Goal: Information Seeking & Learning: Check status

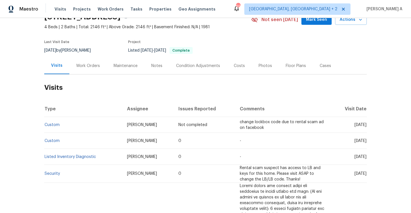
scroll to position [40, 0]
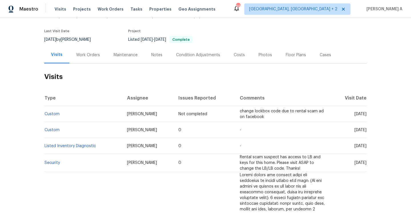
click at [79, 55] on div "Work Orders" at bounding box center [88, 55] width 24 height 6
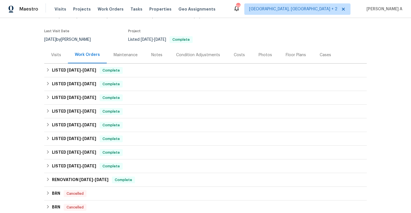
click at [61, 55] on div "Visits" at bounding box center [56, 55] width 10 height 6
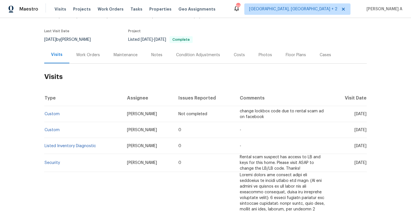
click at [84, 63] on div "Work Orders" at bounding box center [87, 55] width 37 height 17
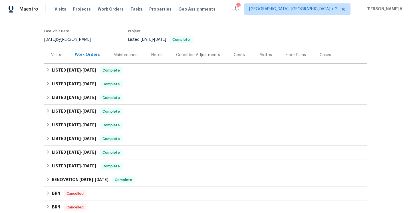
click at [63, 61] on div "Visits" at bounding box center [56, 55] width 24 height 17
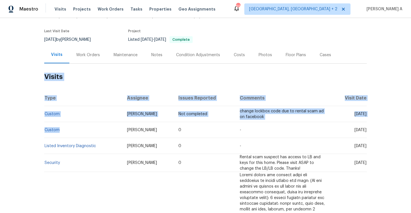
drag, startPoint x: 62, startPoint y: 130, endPoint x: 44, endPoint y: 130, distance: 18.3
click at [44, 130] on div "Back to all projects 3147 Wichita Dr, Mesquite, TX 75149 4 Beds | 2 Baths | Tot…" at bounding box center [205, 115] width 411 height 195
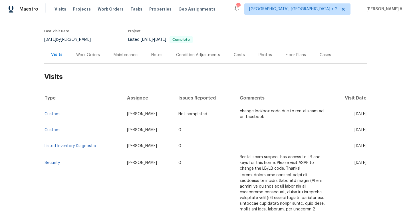
click at [75, 122] on td "Custom" at bounding box center [83, 130] width 78 height 16
drag, startPoint x: 61, startPoint y: 130, endPoint x: 46, endPoint y: 129, distance: 15.7
click at [46, 129] on td "Custom" at bounding box center [83, 130] width 78 height 16
copy link "Custom"
click at [80, 57] on div "Work Orders" at bounding box center [88, 55] width 24 height 6
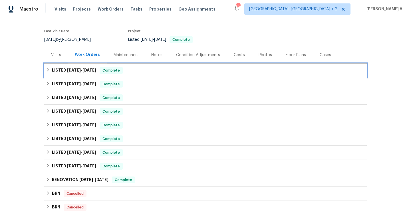
click at [82, 71] on span "9/6/25 - 9/24/25" at bounding box center [81, 70] width 29 height 4
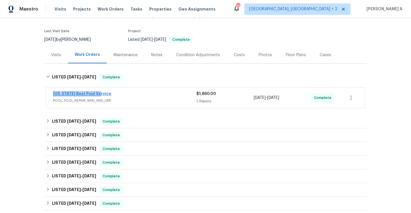
drag, startPoint x: 101, startPoint y: 94, endPoint x: 54, endPoint y: 94, distance: 46.8
click at [54, 94] on div "Texas Best Pool Service" at bounding box center [124, 94] width 143 height 7
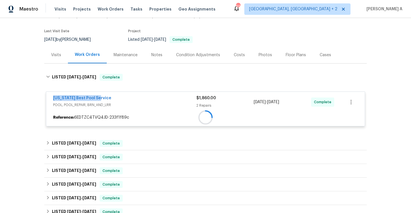
copy link "Texas Best Pool Service"
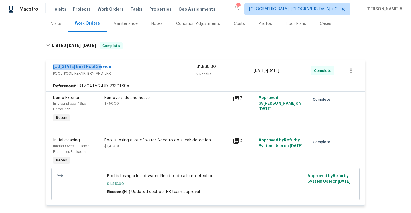
scroll to position [89, 0]
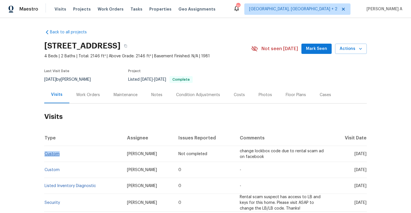
drag, startPoint x: 63, startPoint y: 155, endPoint x: 45, endPoint y: 154, distance: 18.3
click at [45, 154] on td "Custom" at bounding box center [83, 154] width 78 height 16
copy link "Custom"
click at [83, 100] on div "Work Orders" at bounding box center [87, 95] width 37 height 17
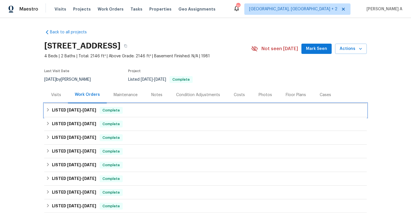
click at [85, 110] on span "9/24/25" at bounding box center [90, 110] width 14 height 4
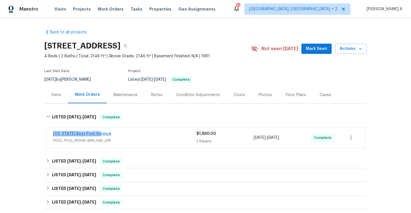
drag, startPoint x: 100, startPoint y: 134, endPoint x: 53, endPoint y: 134, distance: 46.8
click at [53, 134] on div "Texas Best Pool Service" at bounding box center [124, 134] width 143 height 7
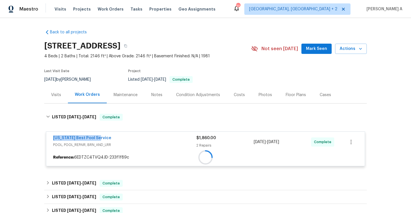
copy link "Texas Best Pool Service"
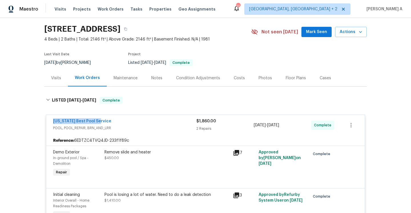
scroll to position [49, 0]
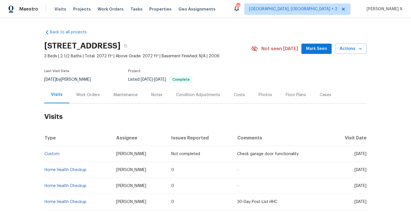
click at [96, 92] on div "Work Orders" at bounding box center [87, 95] width 37 height 17
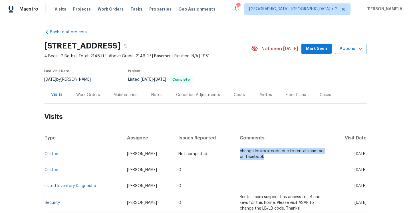
drag, startPoint x: 228, startPoint y: 153, endPoint x: 255, endPoint y: 157, distance: 27.0
click at [255, 157] on td "change lockbox code due to rental scam ad on facebook" at bounding box center [283, 154] width 97 height 16
copy span "change lockbox code due to rental scam ad on facebook"
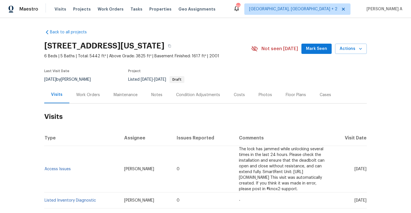
click at [99, 91] on div "Work Orders" at bounding box center [87, 95] width 37 height 17
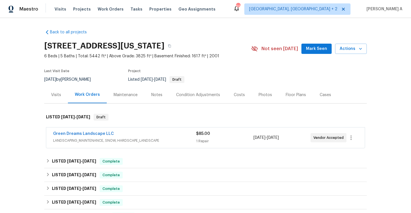
click at [148, 138] on span "LANDSCAPING_MAINTENANCE, SNOW, HARDSCAPE_LANDSCAPE" at bounding box center [124, 141] width 143 height 6
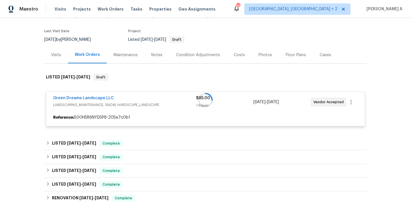
scroll to position [45, 0]
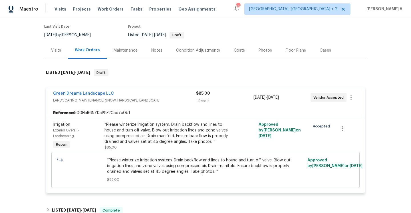
click at [150, 94] on div "Green Dreams Landscape LLC" at bounding box center [124, 94] width 143 height 7
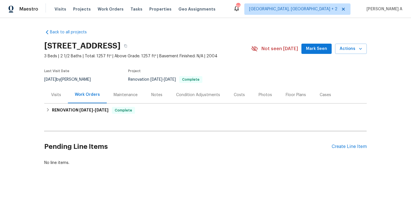
click at [50, 93] on div "Visits" at bounding box center [56, 95] width 24 height 17
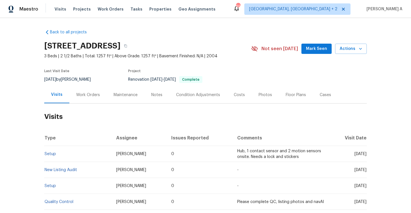
click at [79, 93] on div "Work Orders" at bounding box center [88, 95] width 24 height 6
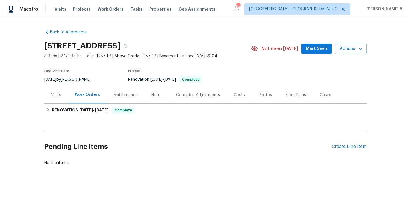
click at [61, 97] on div "Visits" at bounding box center [56, 95] width 10 height 6
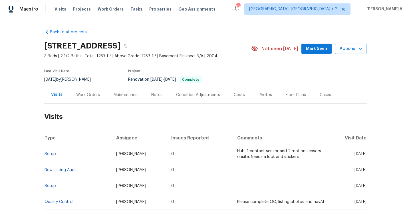
click at [88, 98] on div "Work Orders" at bounding box center [87, 95] width 37 height 17
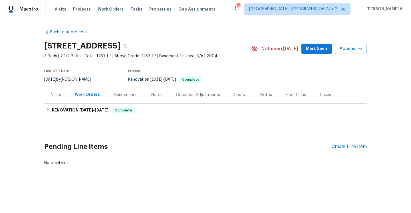
click at [64, 94] on div "Visits" at bounding box center [56, 95] width 24 height 17
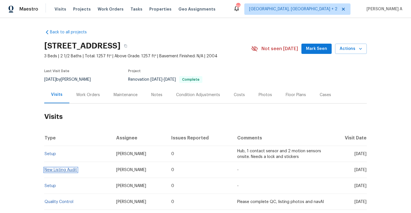
click at [73, 169] on link "New Listing Audit" at bounding box center [61, 170] width 33 height 4
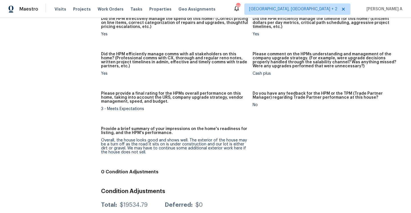
scroll to position [469, 0]
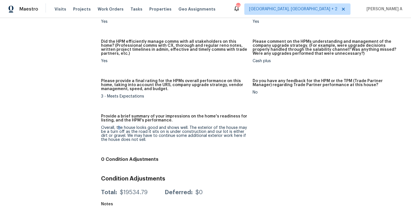
drag, startPoint x: 118, startPoint y: 128, endPoint x: 157, endPoint y: 132, distance: 38.8
click at [133, 128] on div "Overall, the house looks good and shows well. The exterior of the house may be …" at bounding box center [174, 134] width 147 height 16
drag, startPoint x: 167, startPoint y: 137, endPoint x: 157, endPoint y: 135, distance: 9.6
click at [157, 135] on div "Overall, the house looks good and shows well. The exterior of the house may be …" at bounding box center [174, 134] width 147 height 16
click at [157, 134] on div "Overall, the house looks good and shows well. The exterior of the house may be …" at bounding box center [174, 134] width 147 height 16
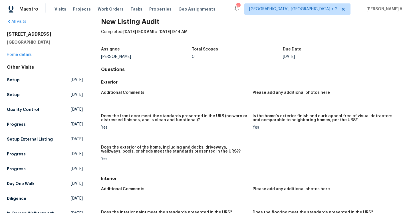
scroll to position [0, 0]
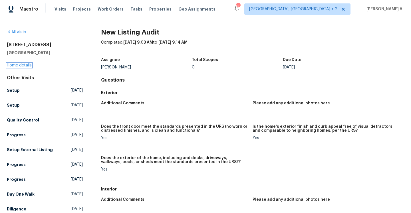
click at [29, 66] on link "Home details" at bounding box center [19, 65] width 25 height 4
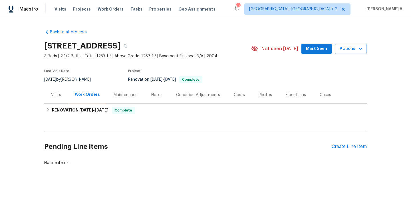
click at [60, 94] on div "Visits" at bounding box center [56, 95] width 10 height 6
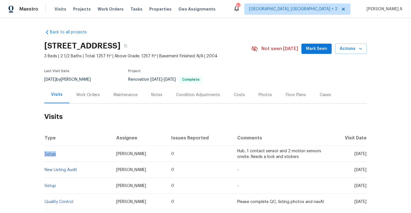
drag, startPoint x: 62, startPoint y: 156, endPoint x: 45, endPoint y: 156, distance: 16.9
click at [45, 156] on td "Setup" at bounding box center [77, 154] width 67 height 16
copy link "Setup"
click at [85, 98] on div "Work Orders" at bounding box center [87, 95] width 37 height 17
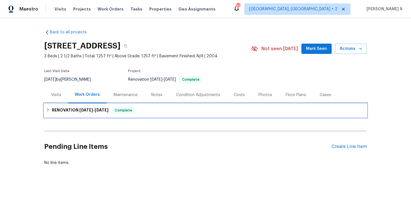
click at [85, 114] on div "RENOVATION 9/11/25 - 9/29/25 Complete" at bounding box center [205, 111] width 323 height 14
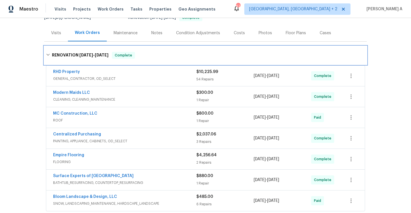
scroll to position [78, 0]
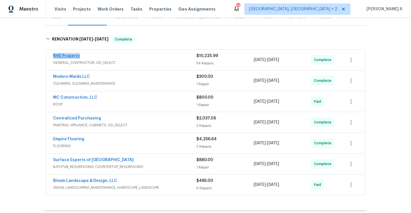
drag, startPoint x: 83, startPoint y: 58, endPoint x: 54, endPoint y: 58, distance: 29.4
click at [54, 58] on div "RHD Property" at bounding box center [124, 56] width 143 height 7
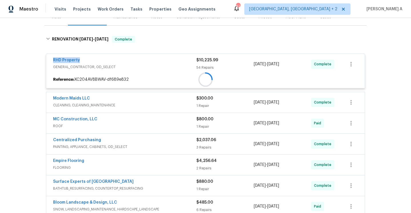
copy link "RHD Property"
